Goal: Find specific page/section: Find specific page/section

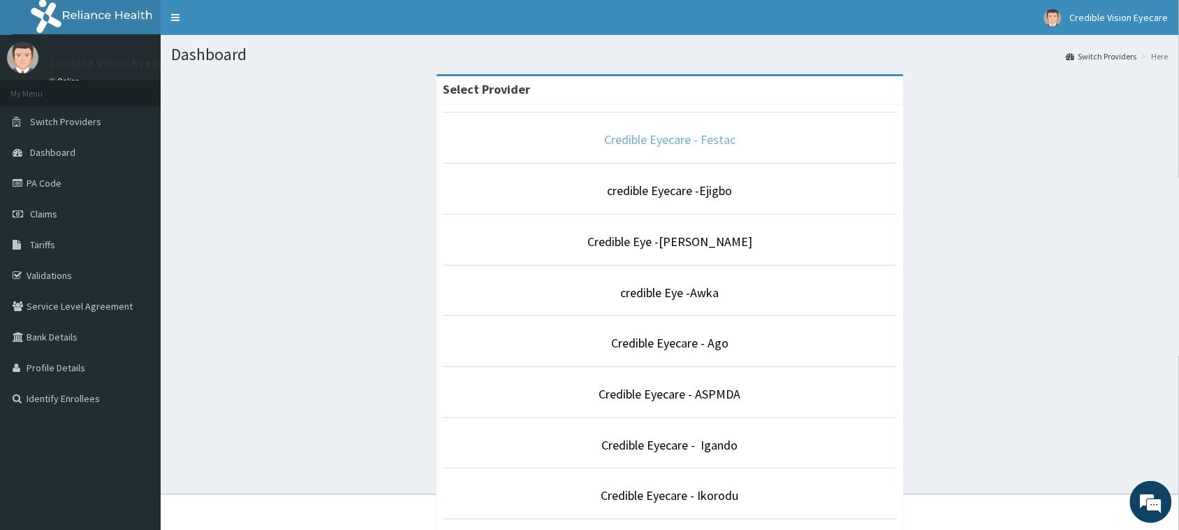
click at [623, 147] on link "Credible Eyecare - Festac" at bounding box center [669, 139] width 131 height 16
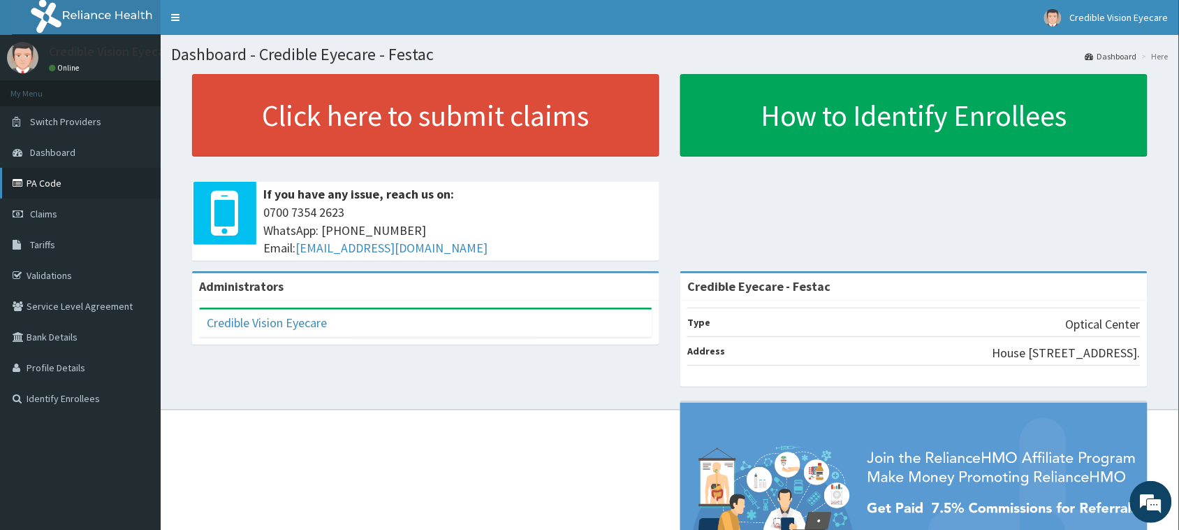
click at [52, 194] on link "PA Code" at bounding box center [80, 183] width 161 height 31
